Goal: Information Seeking & Learning: Understand process/instructions

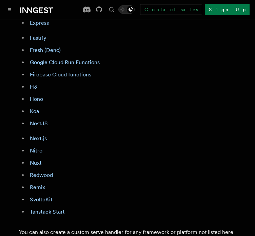
scroll to position [556, 0]
click at [36, 135] on link "Next.js" at bounding box center [38, 138] width 17 height 6
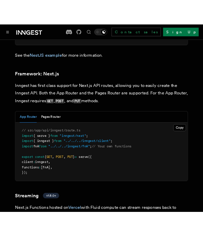
scroll to position [4733, 0]
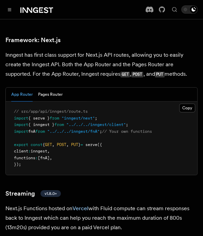
scroll to position [4871, 0]
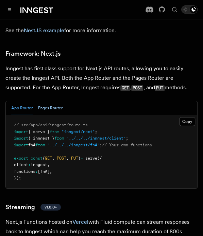
click at [50, 101] on button "Pages Router" at bounding box center [50, 108] width 24 height 14
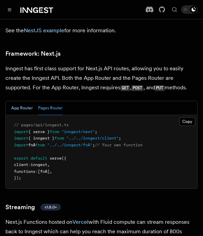
click at [14, 101] on button "App Router" at bounding box center [21, 108] width 21 height 14
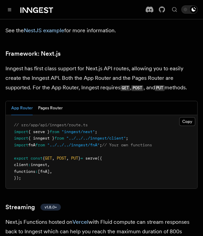
click at [160, 101] on div "App Router Pages Router" at bounding box center [101, 108] width 191 height 14
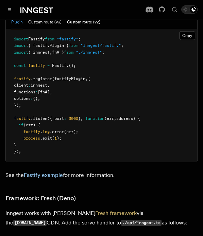
scroll to position [2821, 0]
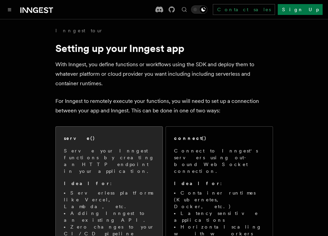
click at [143, 210] on li "Adding Inngest to an existing API." at bounding box center [109, 217] width 90 height 14
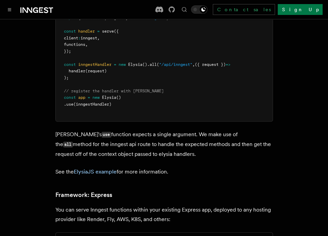
scroll to position [2003, 0]
